Goal: Transaction & Acquisition: Purchase product/service

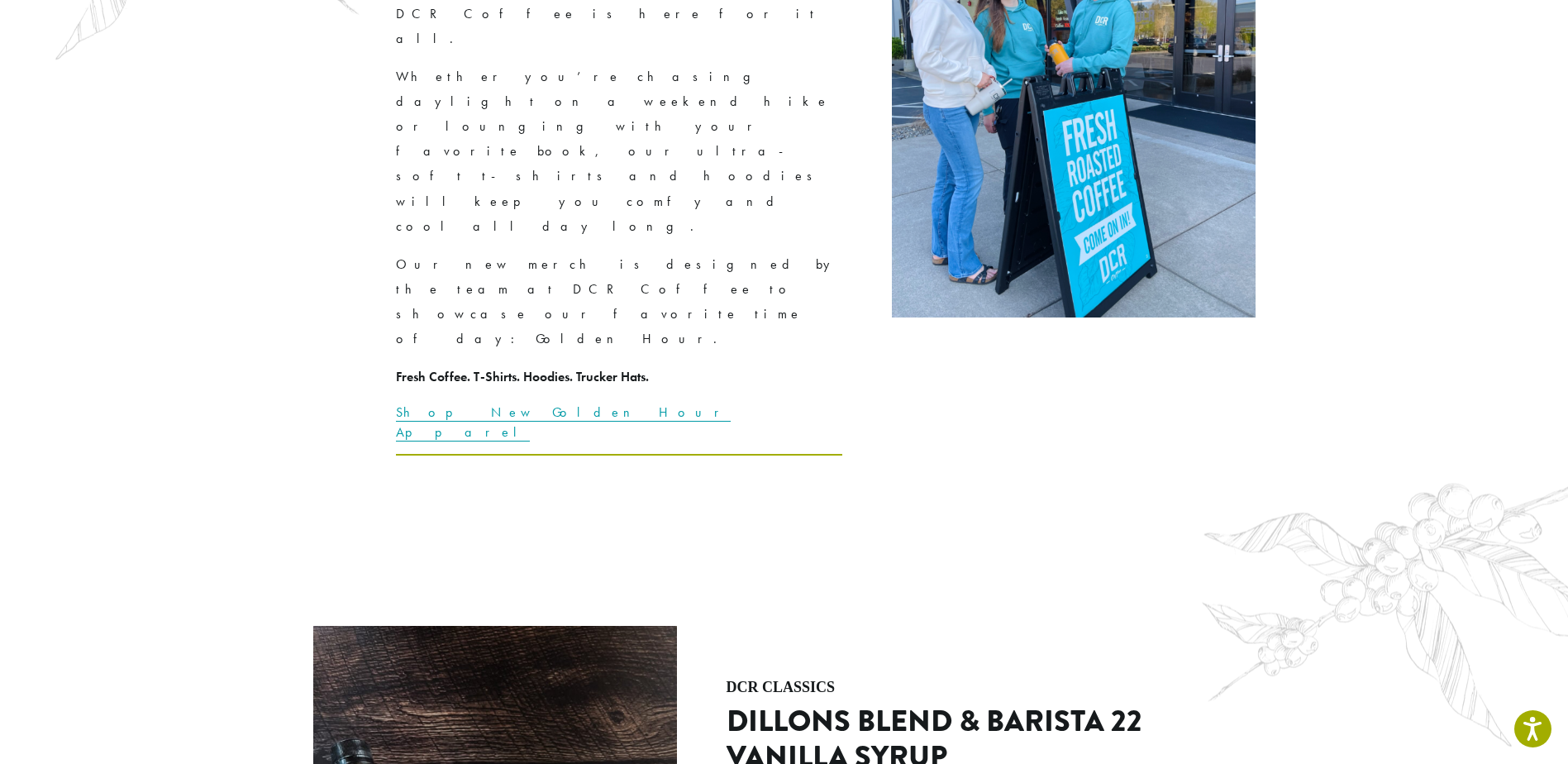
scroll to position [3226, 0]
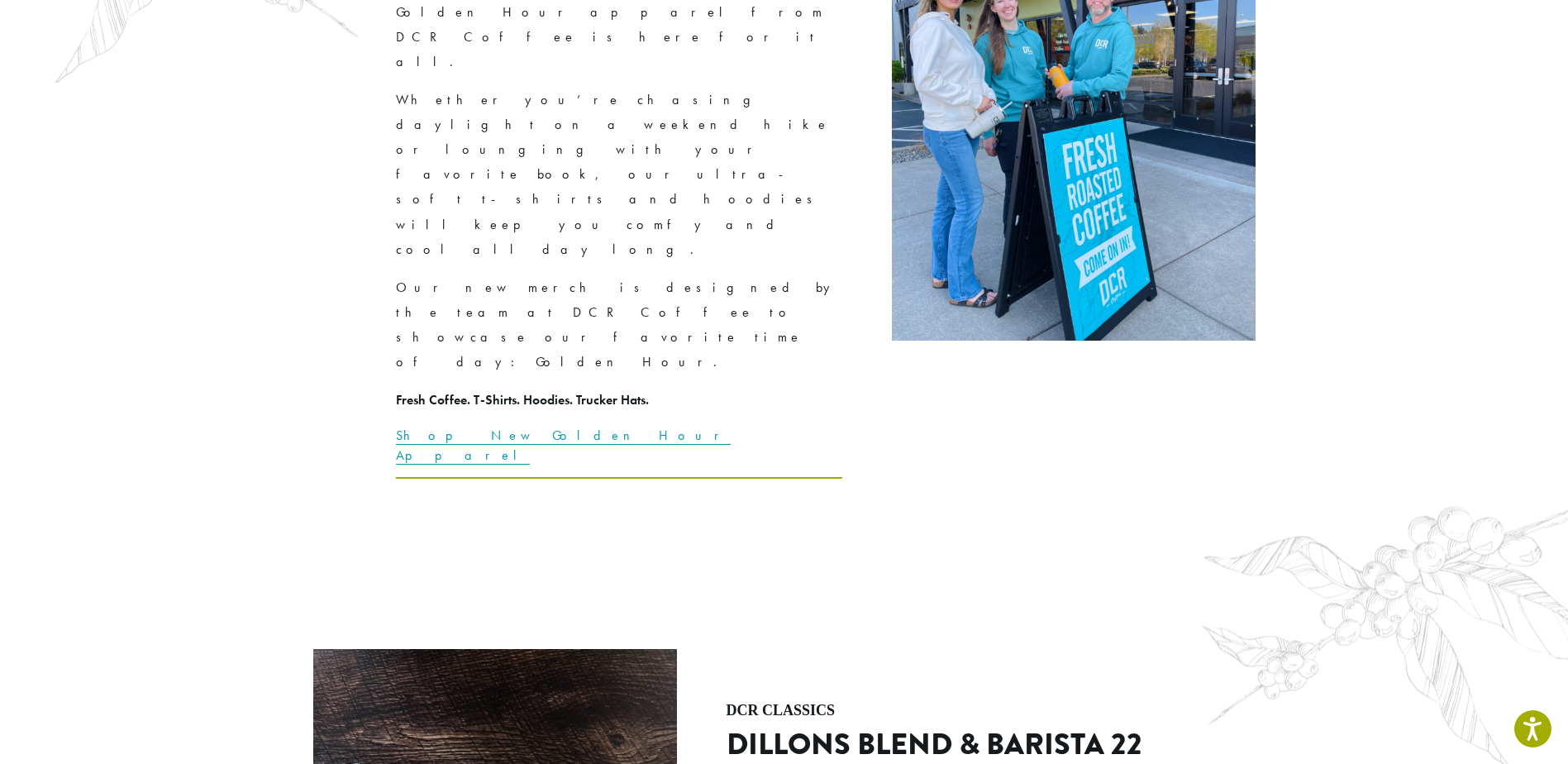
drag, startPoint x: 1005, startPoint y: 192, endPoint x: 1065, endPoint y: 193, distance: 60.0
drag, startPoint x: 1065, startPoint y: 193, endPoint x: 1049, endPoint y: 193, distance: 16.0
copy p "Barista 22"
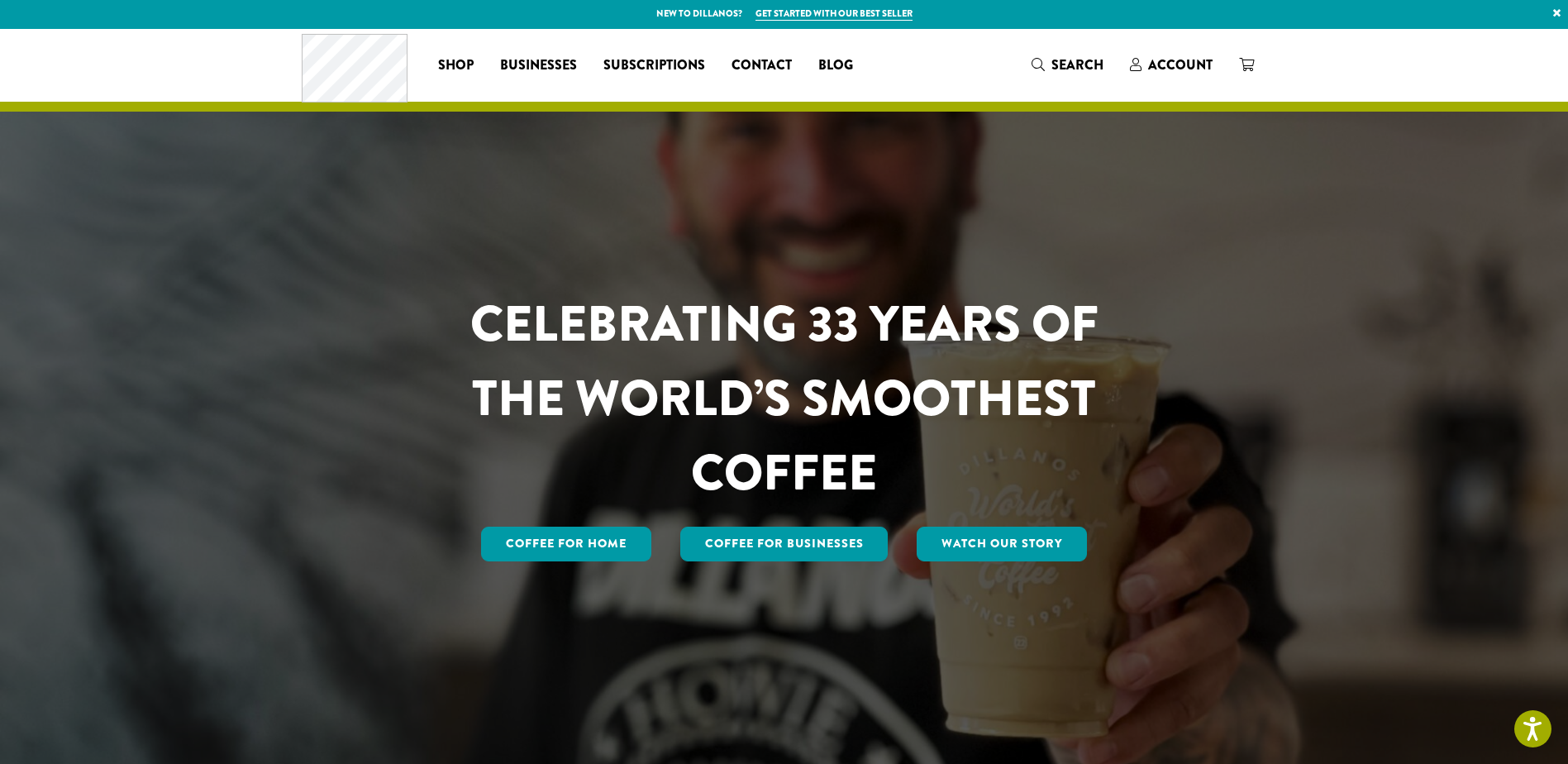
scroll to position [0, 0]
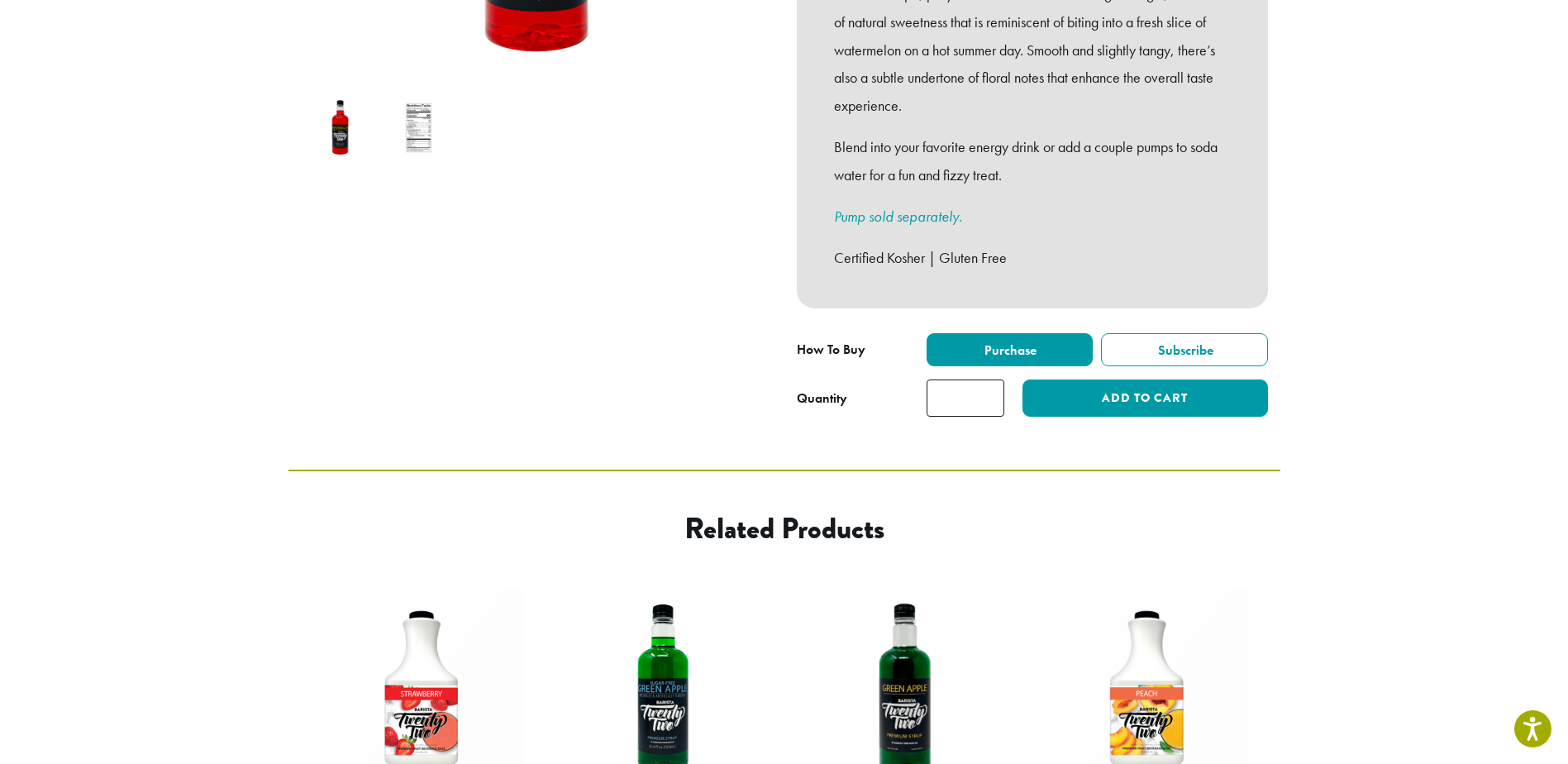
scroll to position [744, 0]
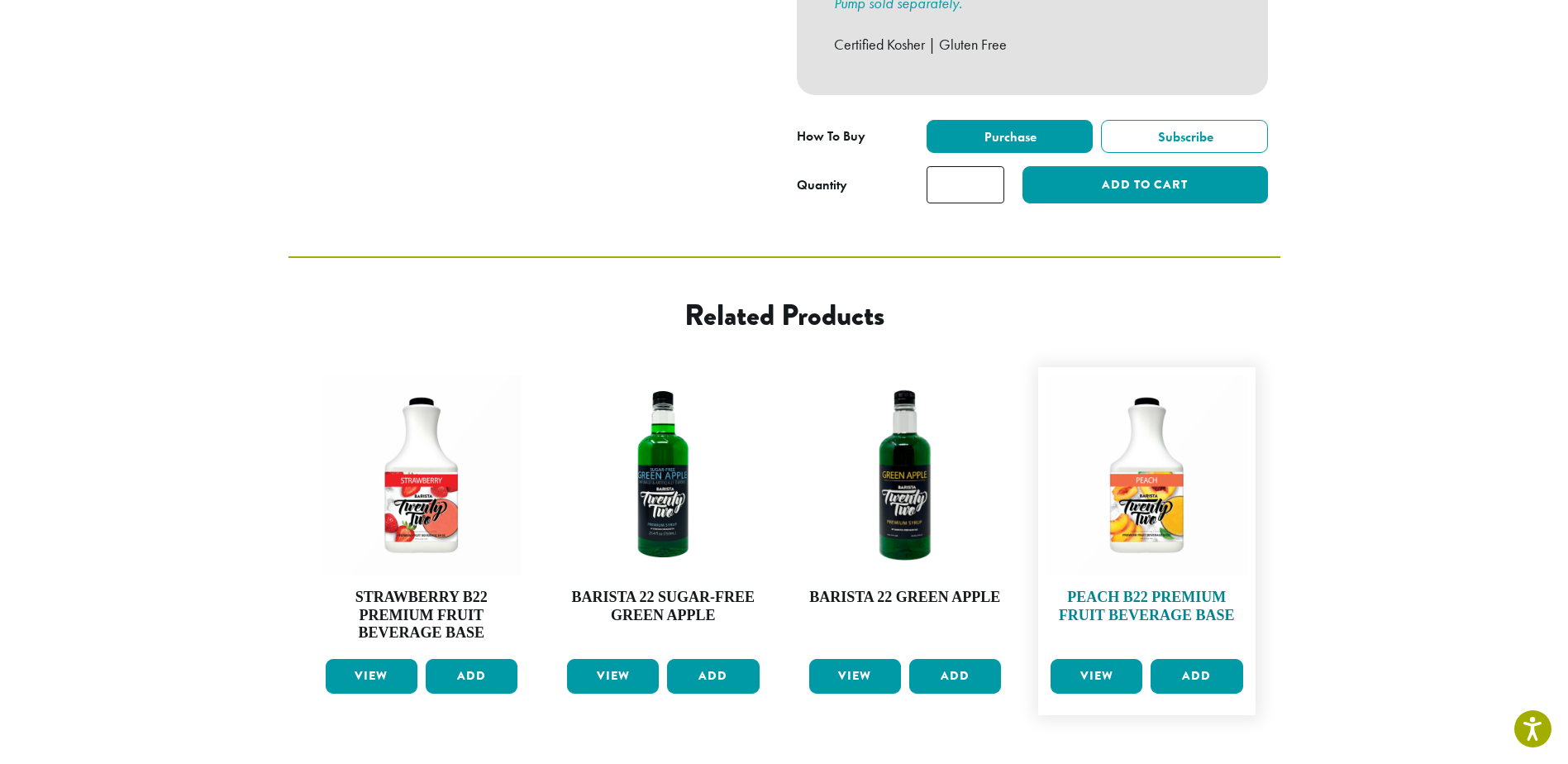
click at [1097, 596] on h4 "Peach B22 Premium Fruit Beverage Base" at bounding box center [1147, 606] width 201 height 36
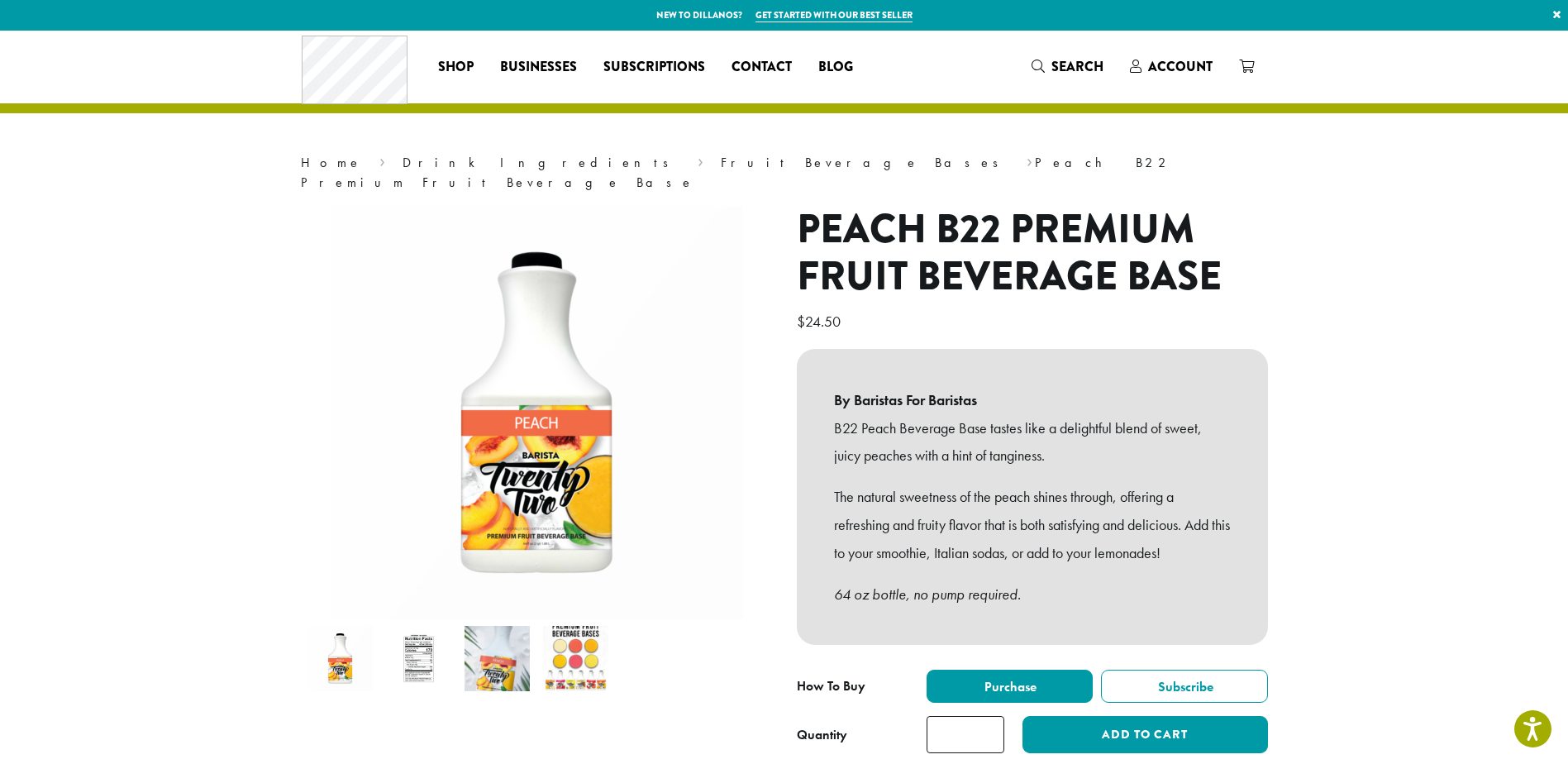
scroll to position [82, 0]
